Goal: Information Seeking & Learning: Find specific fact

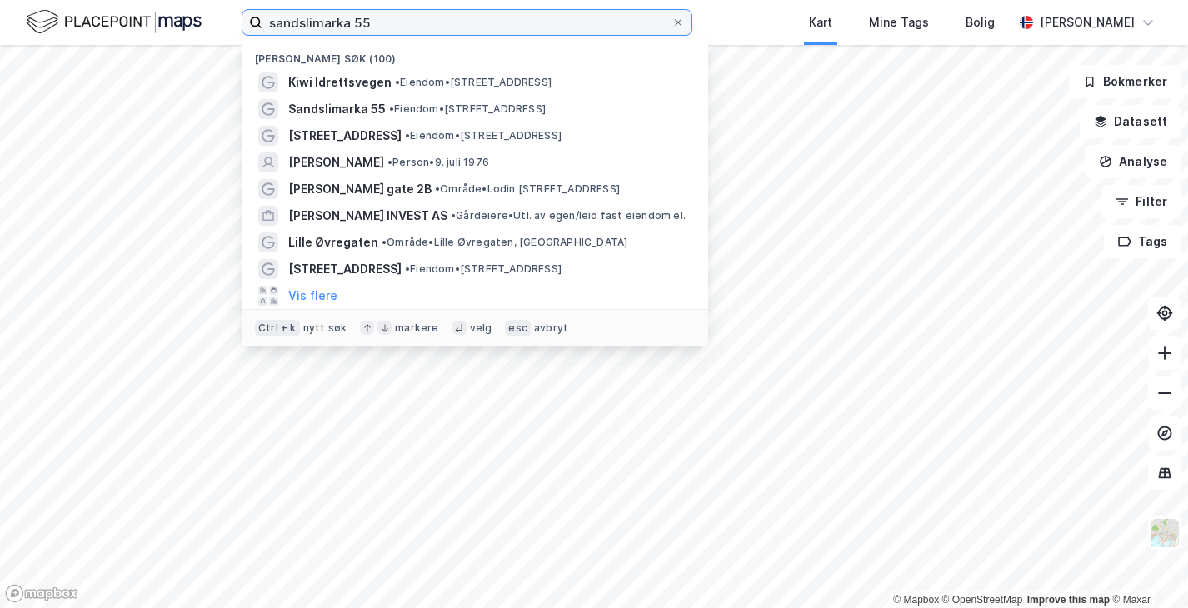
click at [306, 24] on input "sandslimarka 55" at bounding box center [467, 22] width 409 height 25
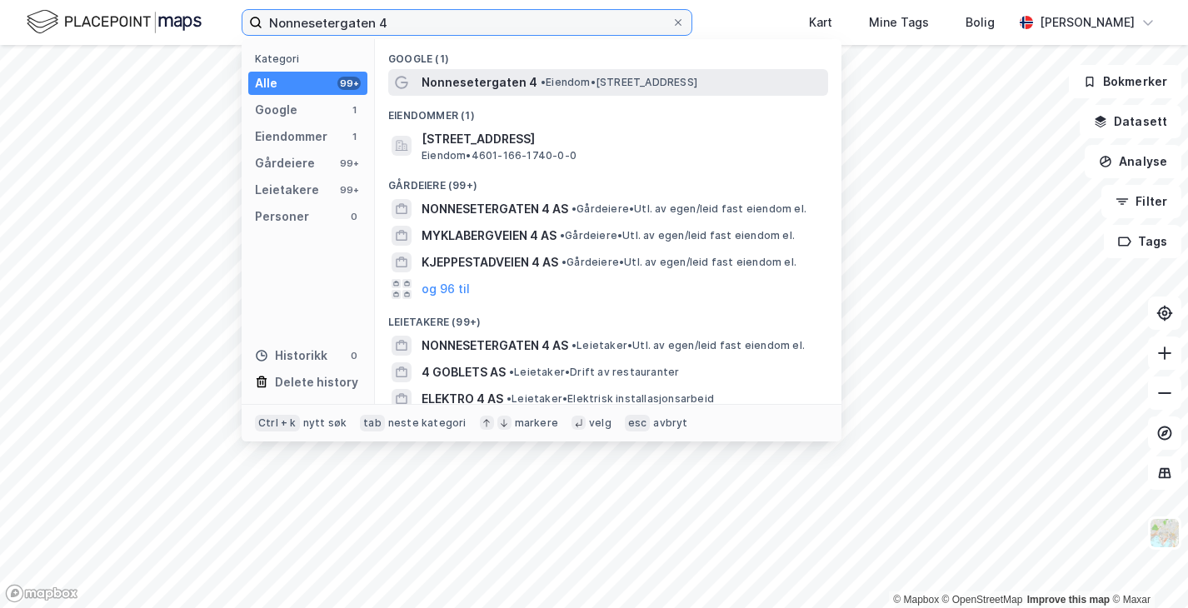
type input "Nonnesetergaten 4"
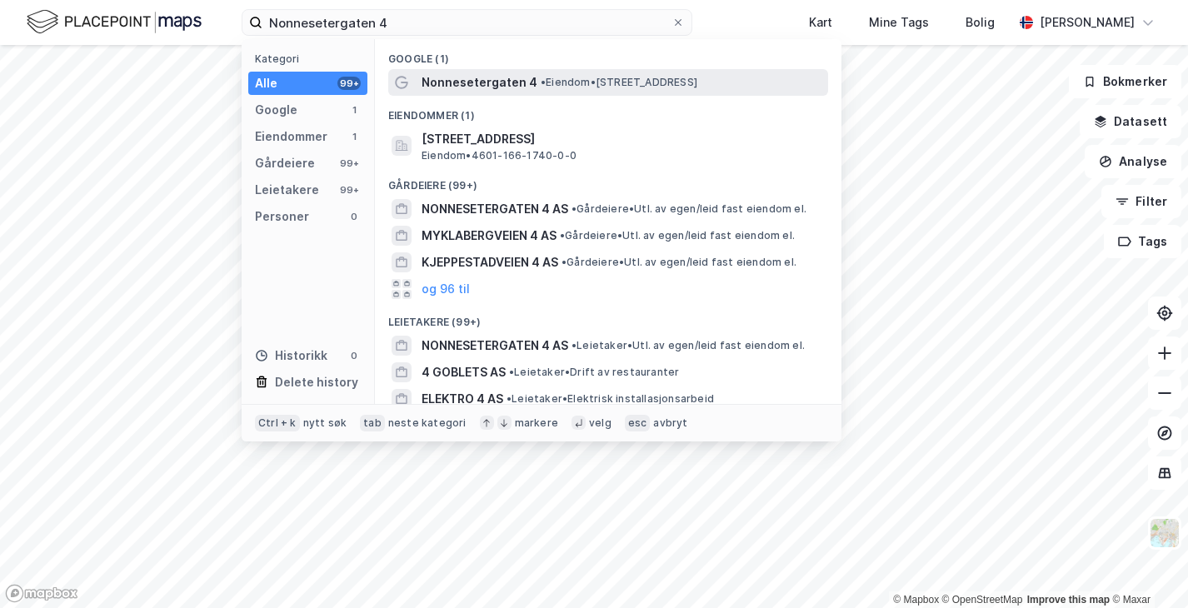
click at [477, 91] on span "Nonnesetergaten 4" at bounding box center [480, 83] width 116 height 20
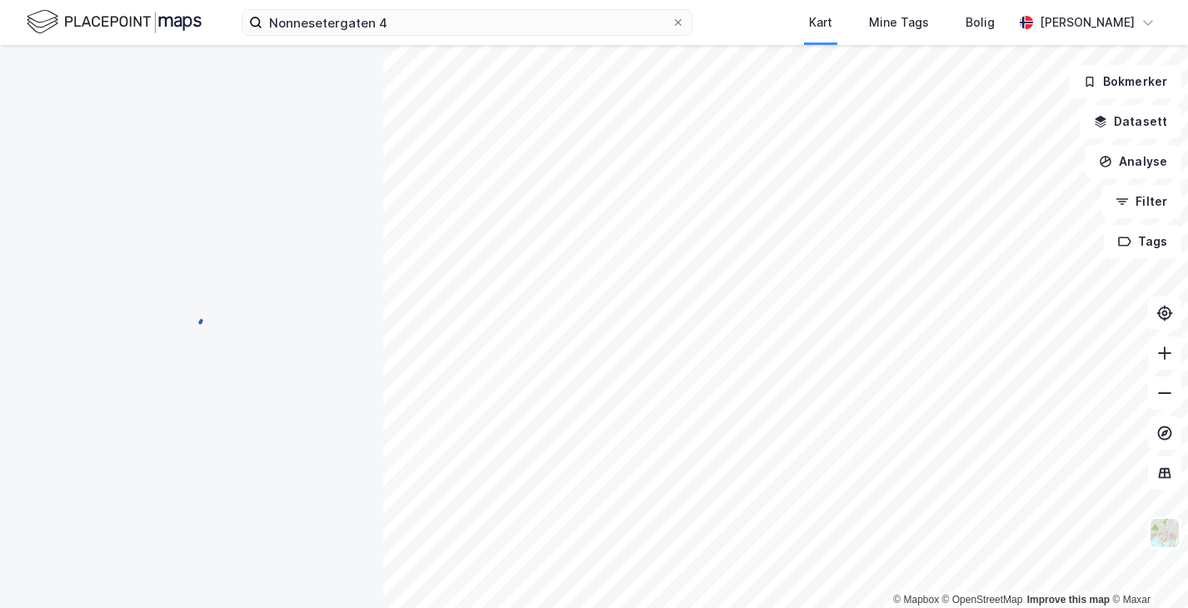
scroll to position [1, 0]
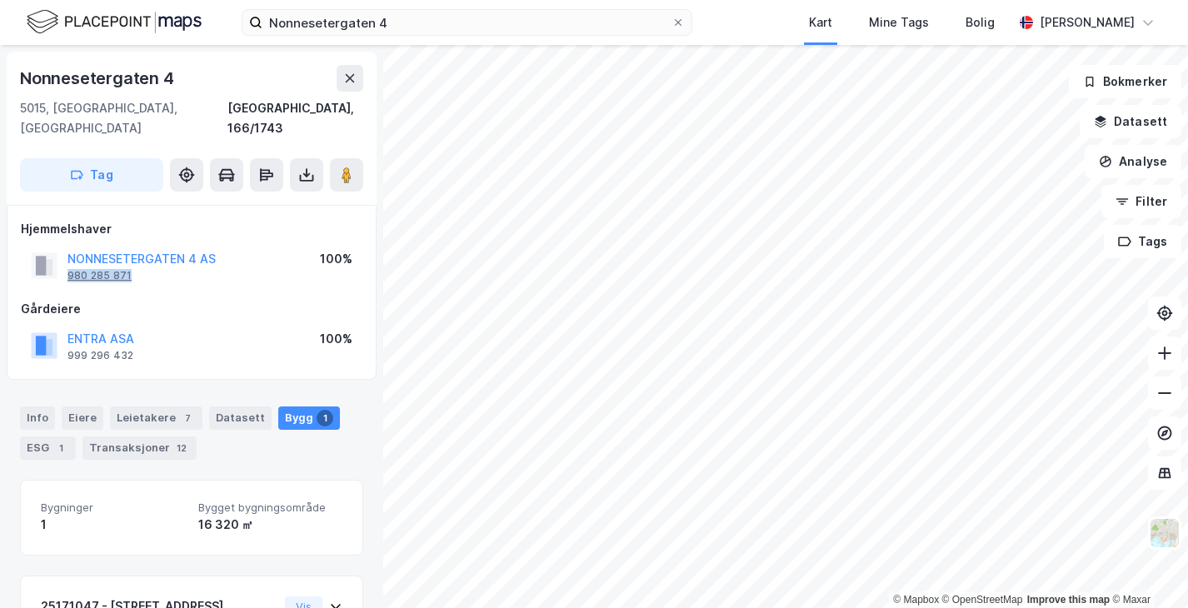
drag, startPoint x: 136, startPoint y: 255, endPoint x: 68, endPoint y: 253, distance: 68.4
click at [68, 253] on div "NONNESETERGATEN 4 AS 980 285 871" at bounding box center [142, 265] width 148 height 33
copy div "980 285 871"
